Goal: Task Accomplishment & Management: Use online tool/utility

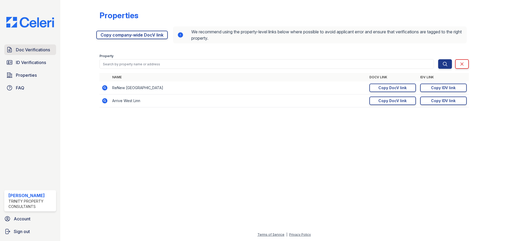
click at [26, 52] on span "Doc Verifications" at bounding box center [33, 50] width 34 height 6
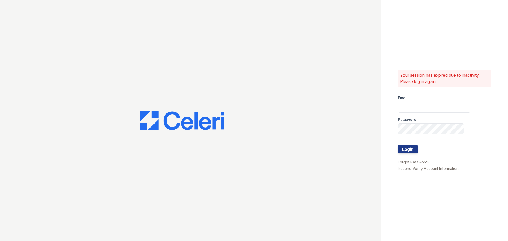
click at [411, 114] on div "Password" at bounding box center [434, 118] width 72 height 11
click at [414, 106] on input "email" at bounding box center [434, 107] width 72 height 11
type input "mtimbrook@trinity-pm.com"
click at [398, 145] on button "Login" at bounding box center [408, 149] width 20 height 8
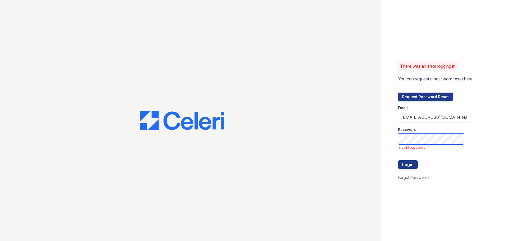
click at [398, 160] on button "Login" at bounding box center [408, 164] width 20 height 8
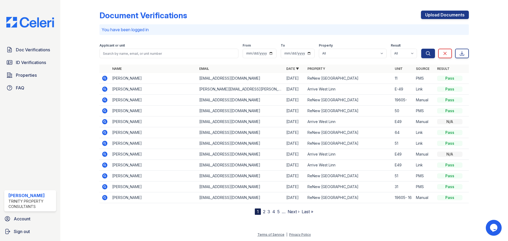
drag, startPoint x: 39, startPoint y: 52, endPoint x: 90, endPoint y: 44, distance: 51.7
click at [39, 52] on span "Doc Verifications" at bounding box center [33, 50] width 34 height 6
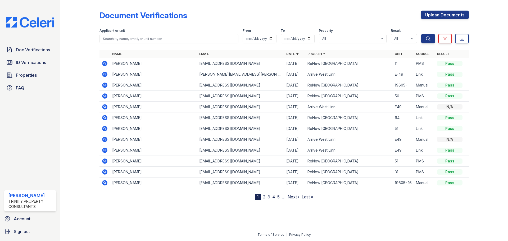
click at [105, 74] on icon at bounding box center [105, 74] width 6 height 6
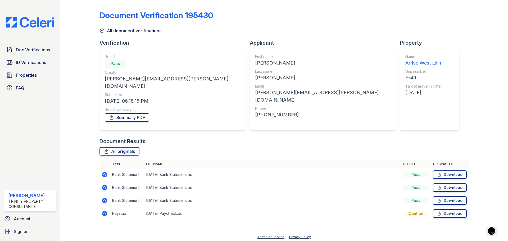
click at [106, 197] on icon at bounding box center [105, 200] width 6 height 6
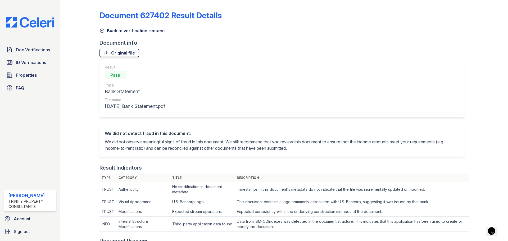
click at [104, 53] on icon at bounding box center [106, 52] width 5 height 5
click at [100, 30] on icon at bounding box center [101, 30] width 5 height 5
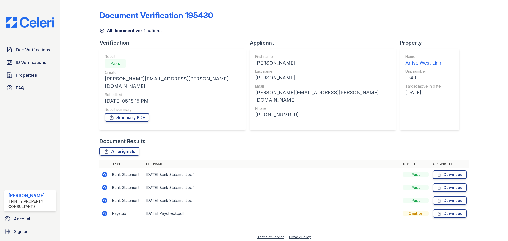
click at [105, 212] on icon at bounding box center [104, 212] width 1 height 1
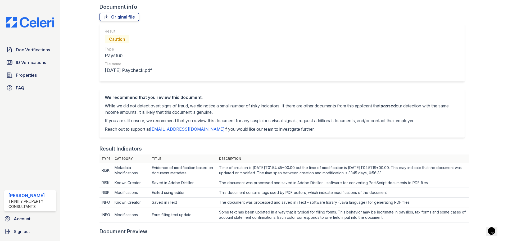
scroll to position [0, 0]
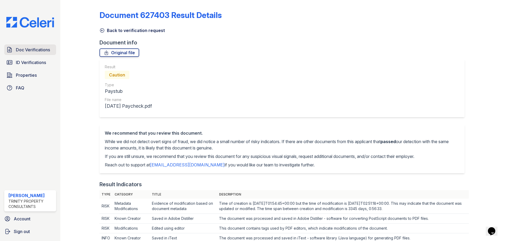
click at [45, 49] on span "Doc Verifications" at bounding box center [33, 50] width 34 height 6
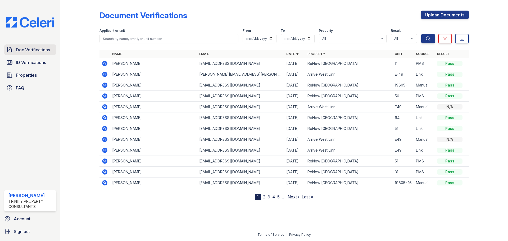
click at [30, 52] on span "Doc Verifications" at bounding box center [33, 50] width 34 height 6
click at [373, 16] on div "Document Verifications Upload Documents" at bounding box center [283, 18] width 369 height 14
click at [28, 64] on span "ID Verifications" at bounding box center [31, 62] width 30 height 6
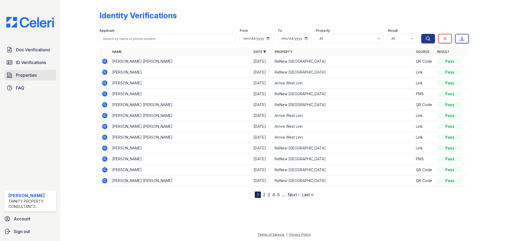
click at [12, 79] on link "Properties" at bounding box center [30, 75] width 52 height 11
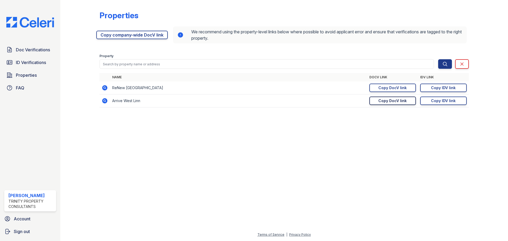
click at [396, 100] on div "Copy DocV link" at bounding box center [392, 100] width 28 height 5
